Goal: Navigation & Orientation: Understand site structure

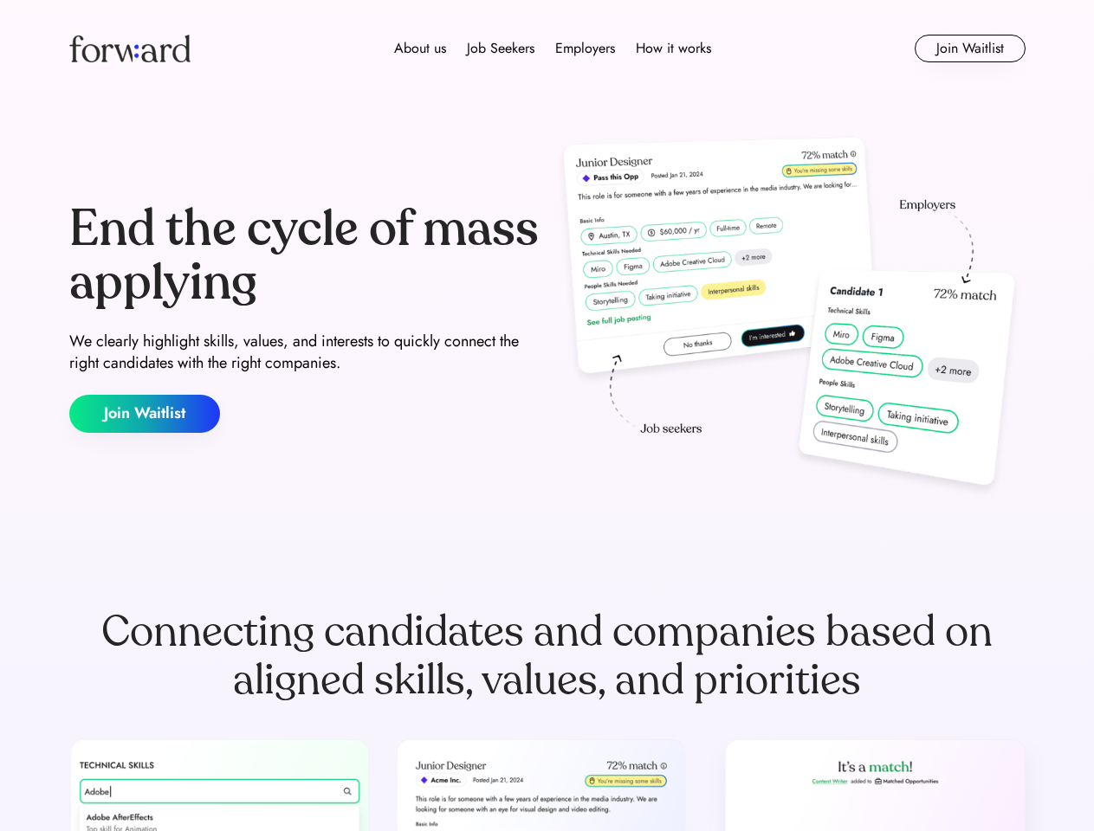
click at [546, 416] on div "End the cycle of mass applying We clearly highlight skills, values, and interes…" at bounding box center [547, 318] width 956 height 372
click at [547, 48] on div "About us Job Seekers Employers How it works" at bounding box center [552, 48] width 682 height 21
click at [130, 48] on img at bounding box center [129, 49] width 121 height 28
click at [553, 48] on div "About us Job Seekers Employers How it works" at bounding box center [552, 48] width 682 height 21
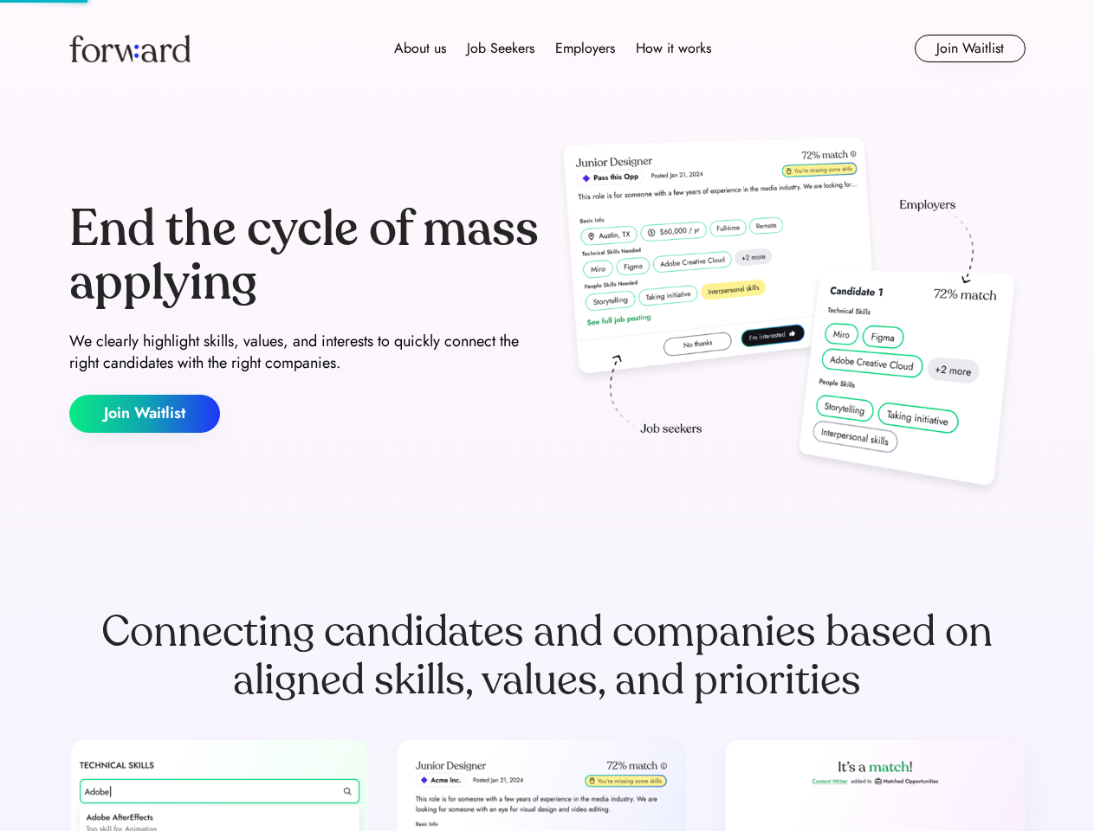
click at [420, 48] on div "About us" at bounding box center [420, 48] width 52 height 21
click at [501, 48] on div "Job Seekers" at bounding box center [501, 48] width 68 height 21
click at [585, 48] on div "Employers" at bounding box center [585, 48] width 60 height 21
click at [672, 48] on div "How it works" at bounding box center [673, 48] width 75 height 21
click at [969, 48] on button "Join Waitlist" at bounding box center [970, 49] width 111 height 28
